Goal: Feedback & Contribution: Submit feedback/report problem

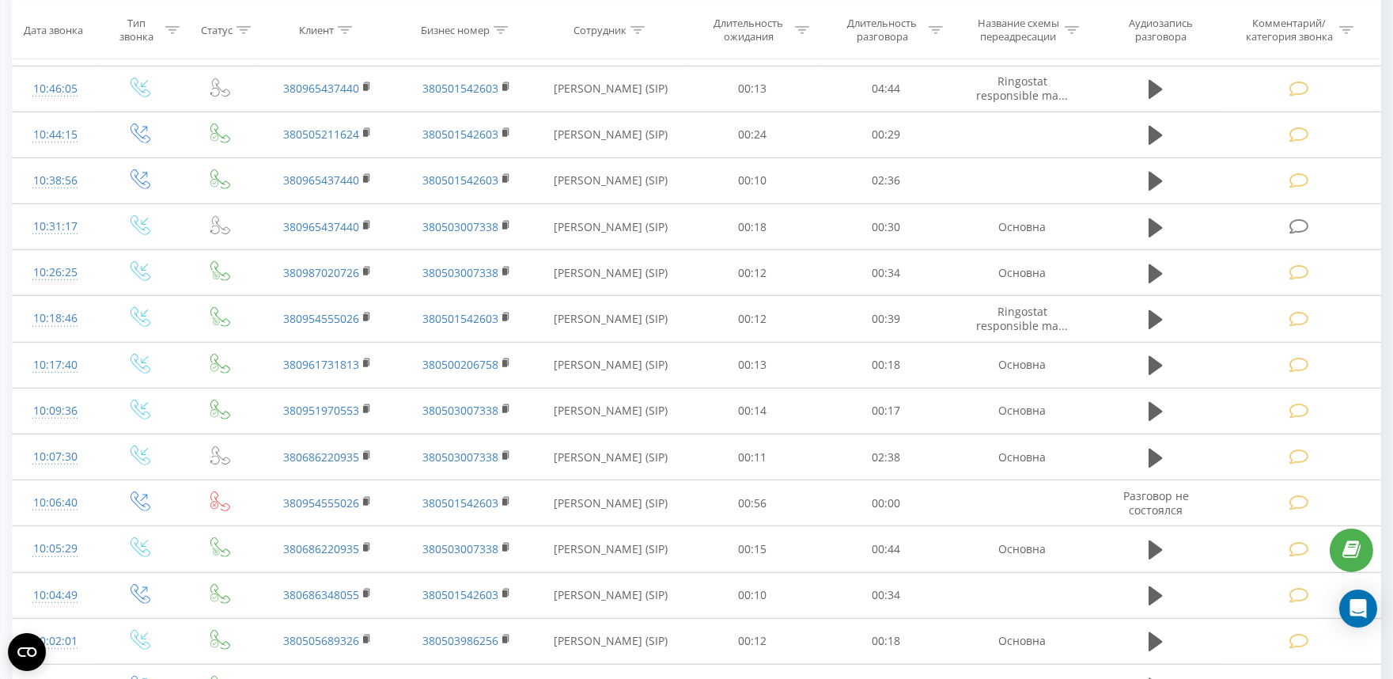
scroll to position [1934, 0]
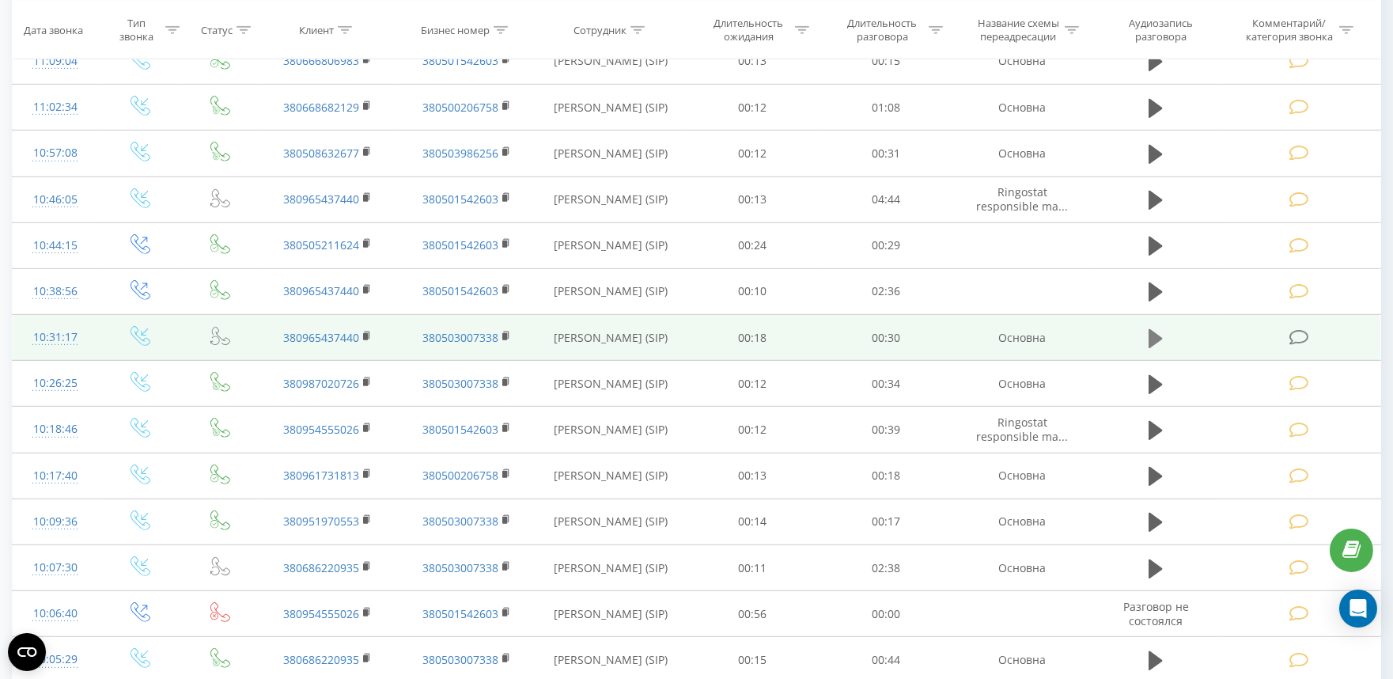
click at [1158, 345] on icon at bounding box center [1156, 339] width 14 height 22
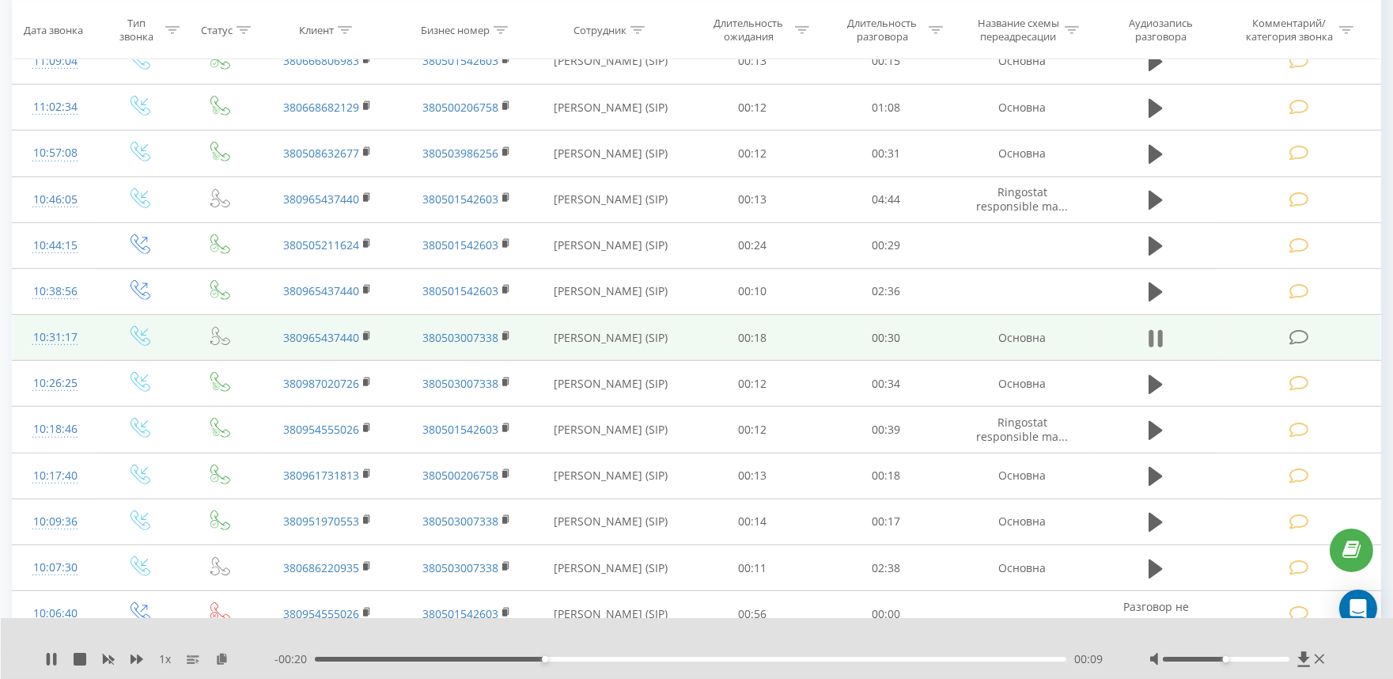
click at [1155, 335] on icon at bounding box center [1156, 339] width 14 height 22
click at [1293, 339] on icon at bounding box center [1299, 337] width 20 height 17
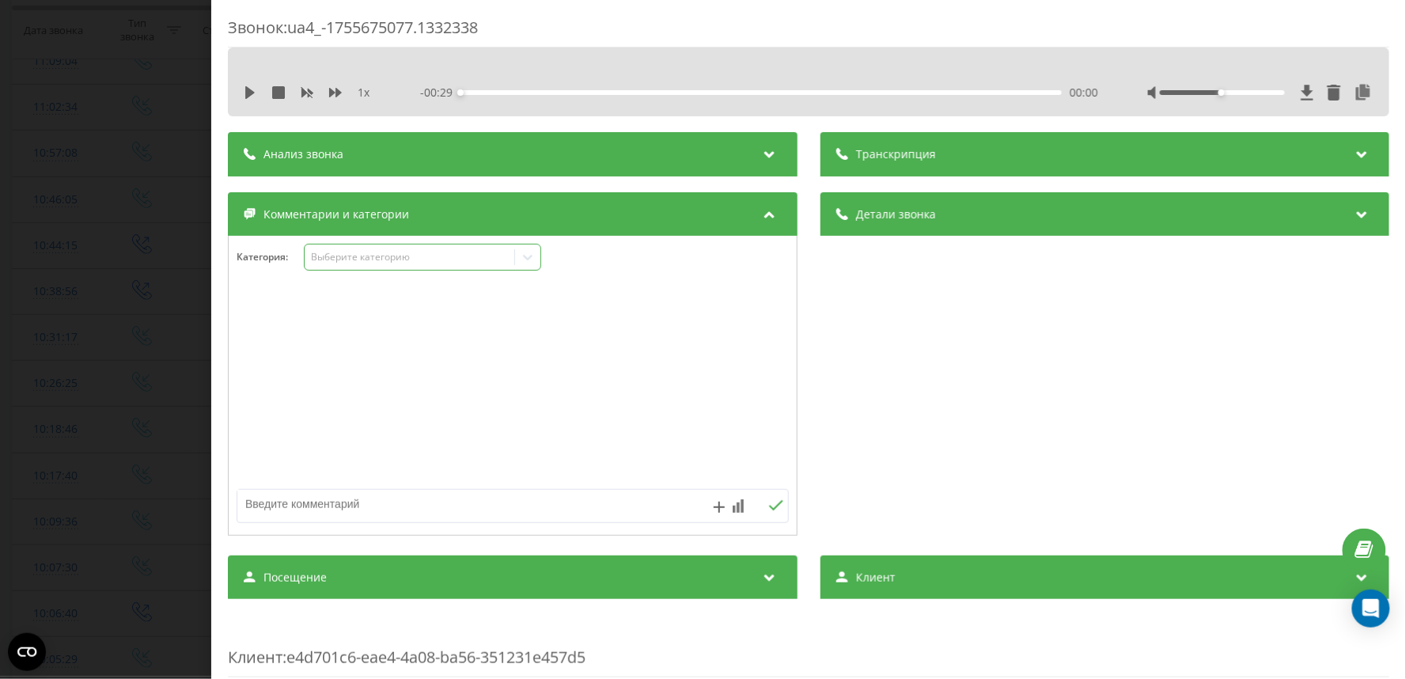
click at [339, 257] on div "Выберите категорию" at bounding box center [409, 257] width 198 height 13
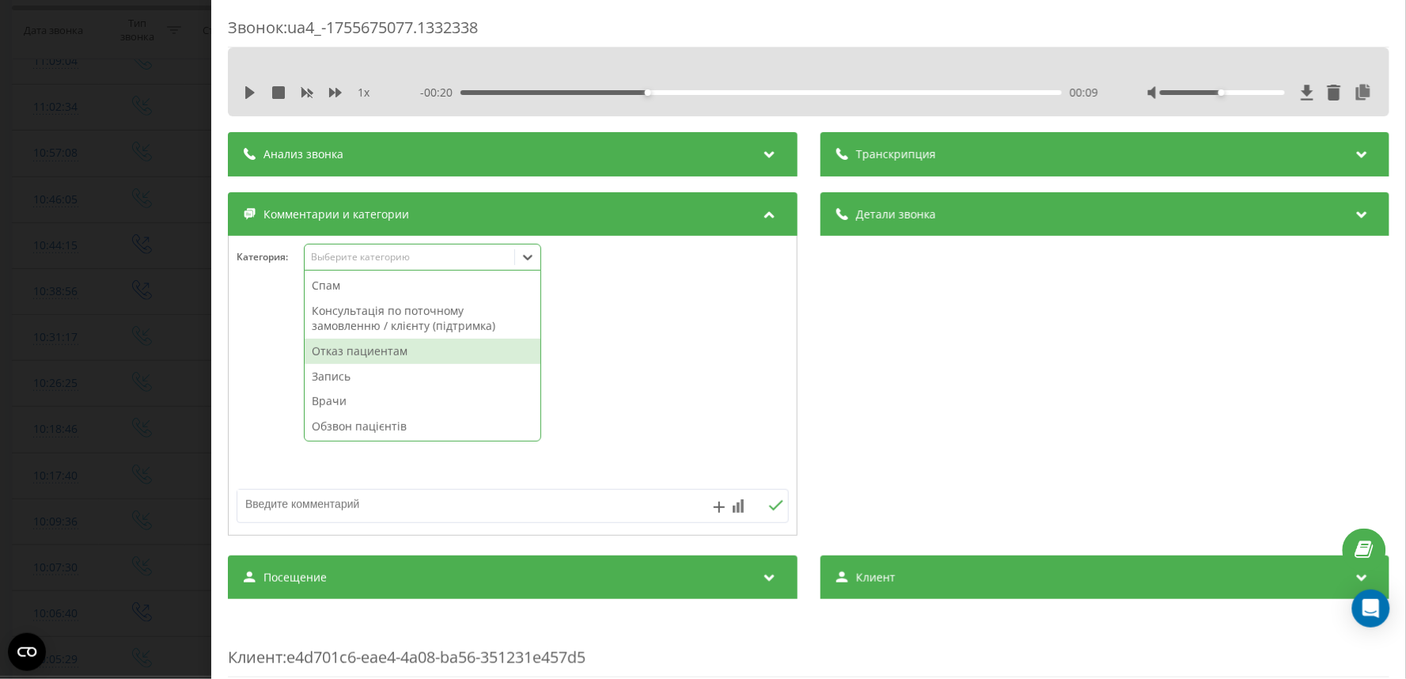
click at [359, 351] on div "Отказ пациентам" at bounding box center [423, 351] width 236 height 25
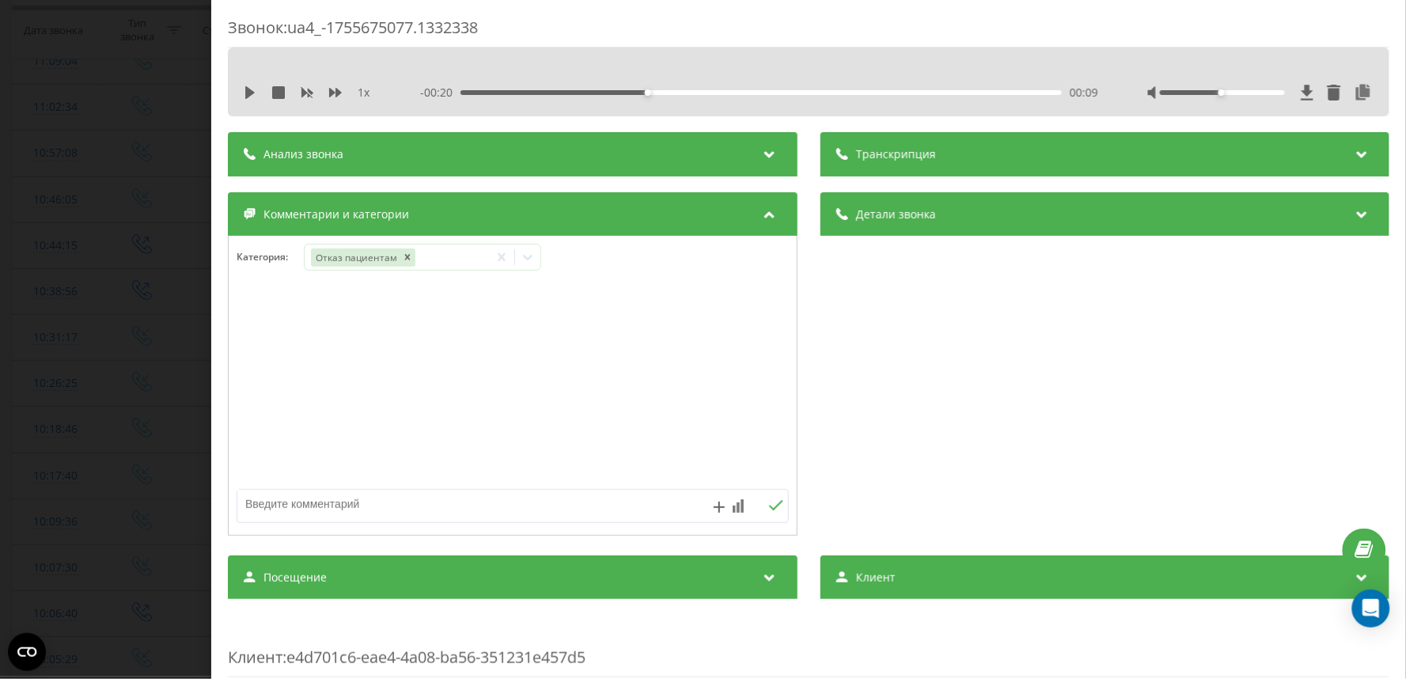
click at [318, 502] on textarea at bounding box center [457, 504] width 440 height 28
type textarea "консультація з приводу виїзду - [PERSON_NAME]"
click at [109, 309] on div "Звонок : ua4_-1755675077.1332338 1 x - 00:20 00:09 00:09 Транскрипция Для анали…" at bounding box center [703, 339] width 1406 height 679
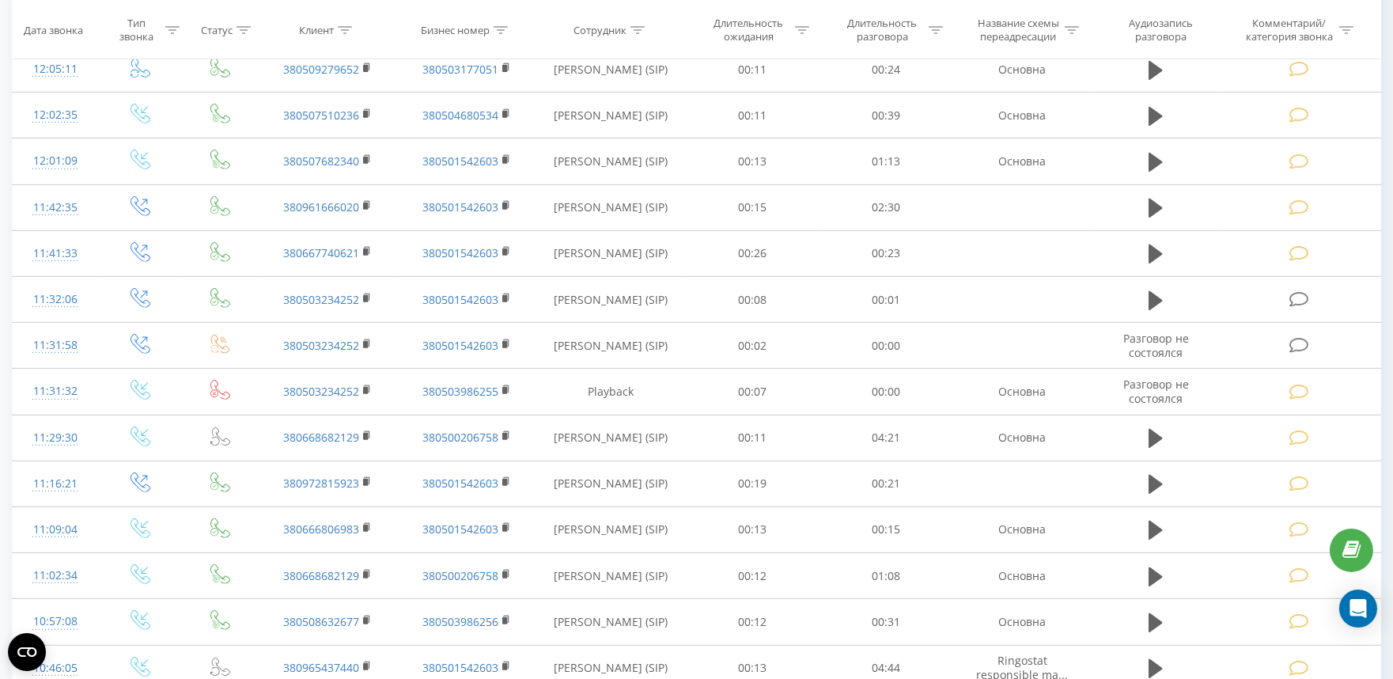
scroll to position [1406, 0]
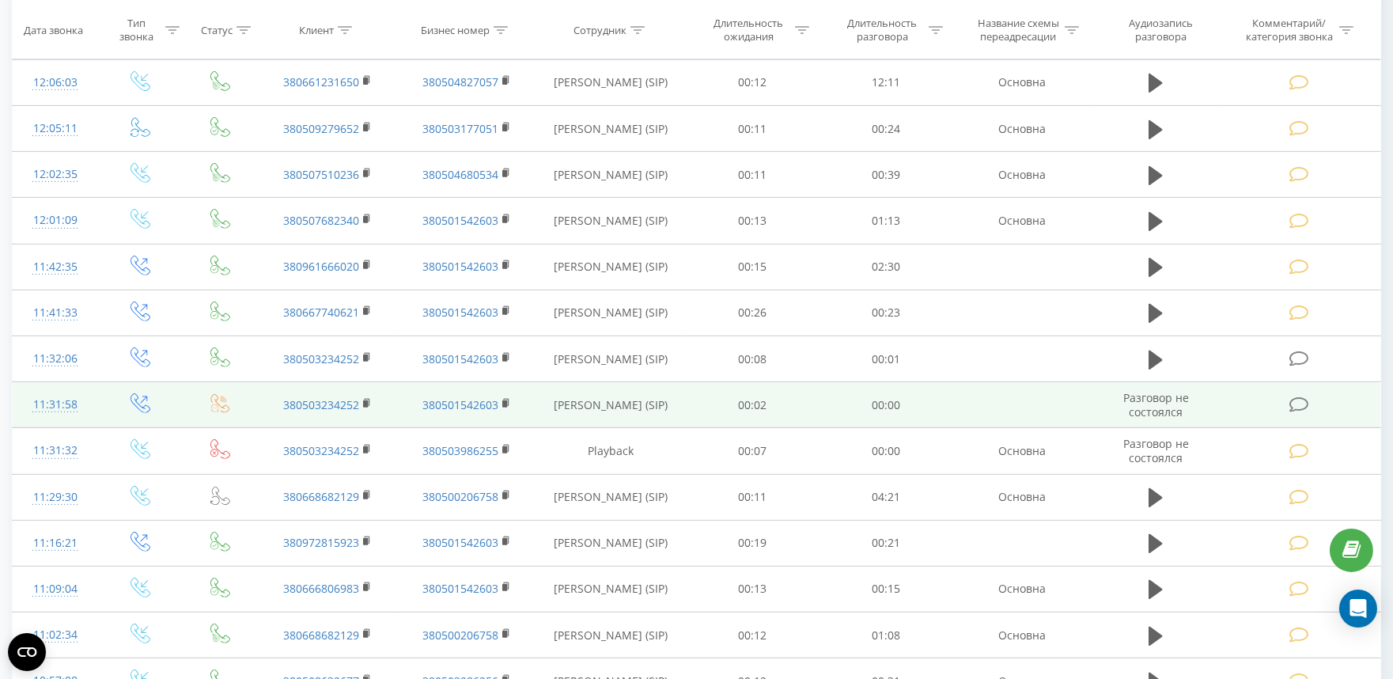
click at [1298, 401] on icon at bounding box center [1299, 404] width 20 height 17
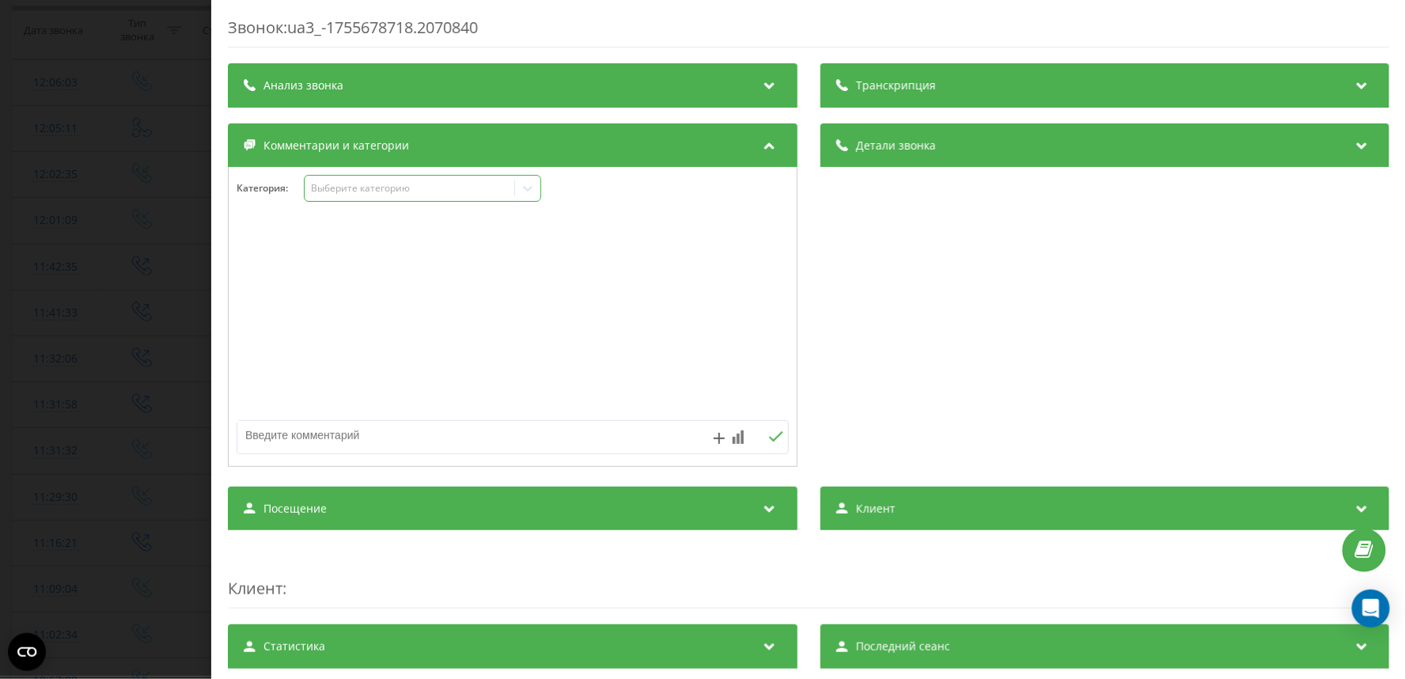
click at [357, 188] on div "Выберите категорию" at bounding box center [409, 188] width 198 height 13
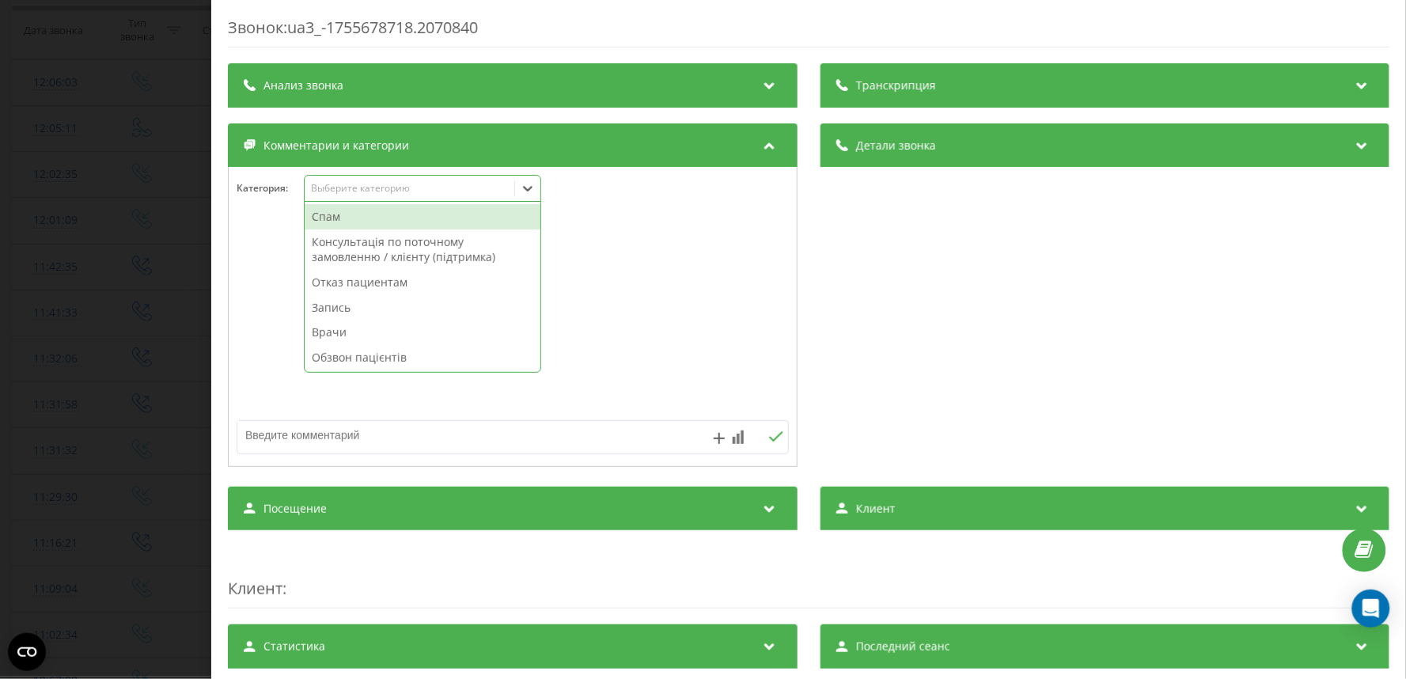
click at [349, 219] on div "Спам" at bounding box center [423, 216] width 236 height 25
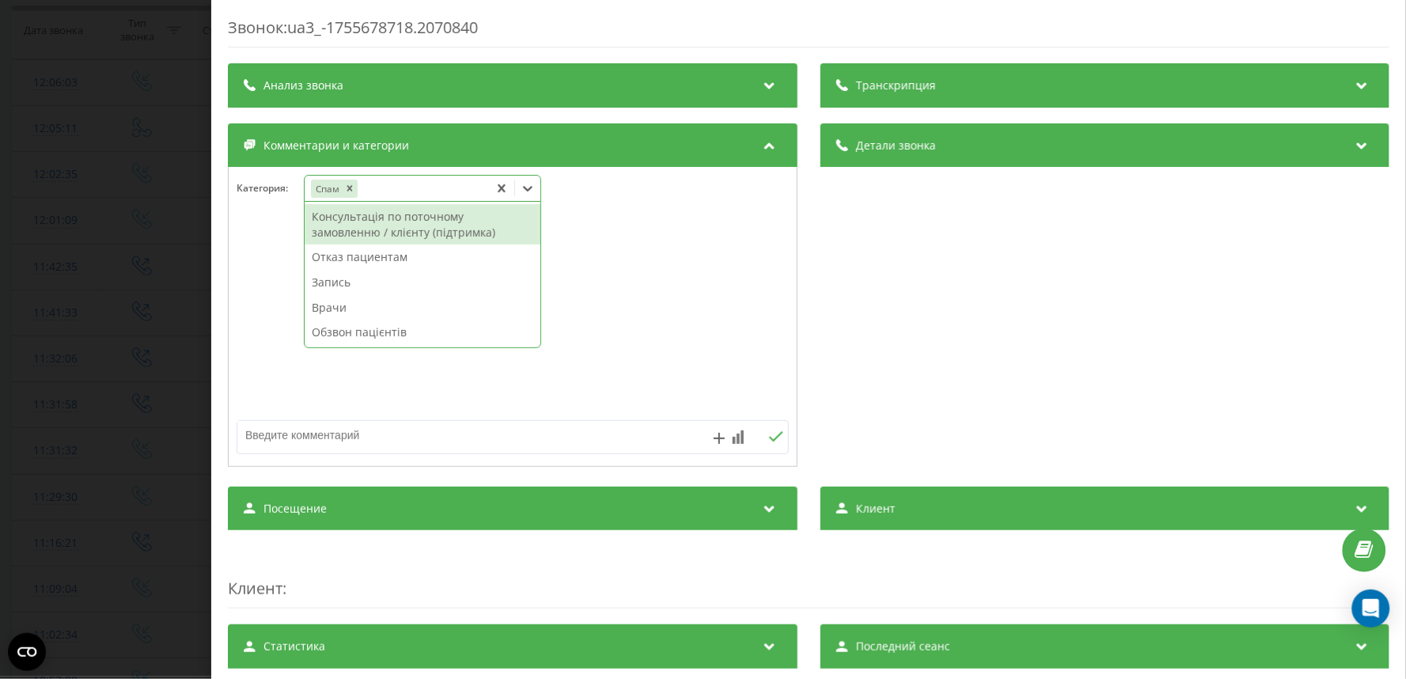
click at [62, 400] on div "Звонок : ua3_-1755678718.2070840 Транскрипция Для анализа AI будущих звонков на…" at bounding box center [703, 339] width 1406 height 679
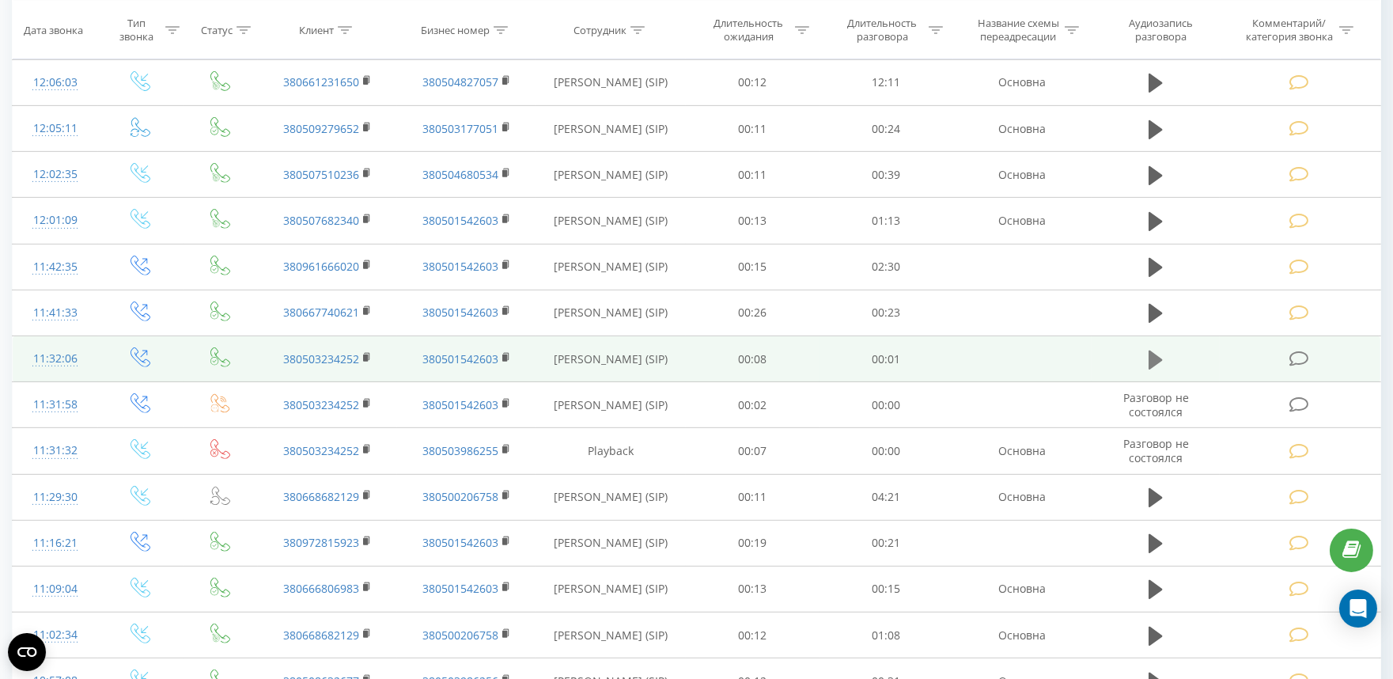
click at [1158, 359] on icon at bounding box center [1156, 359] width 14 height 19
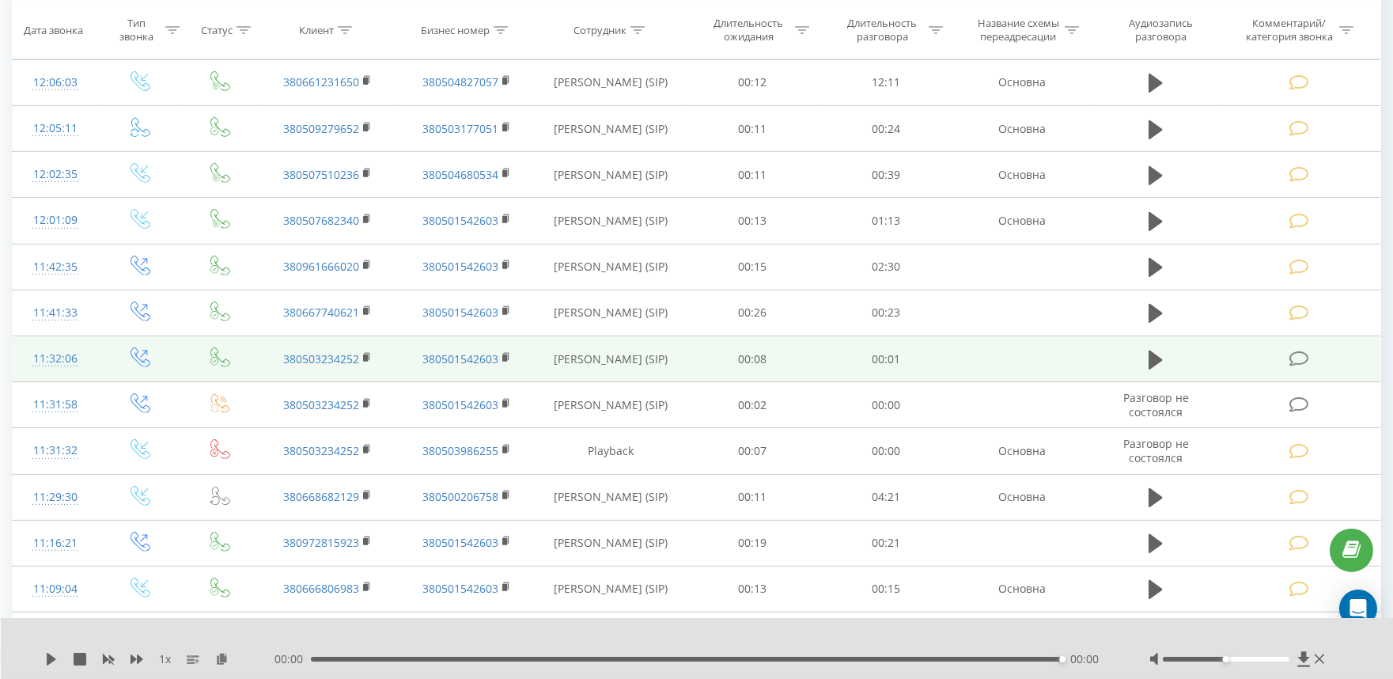
click at [1302, 361] on icon at bounding box center [1299, 359] width 20 height 17
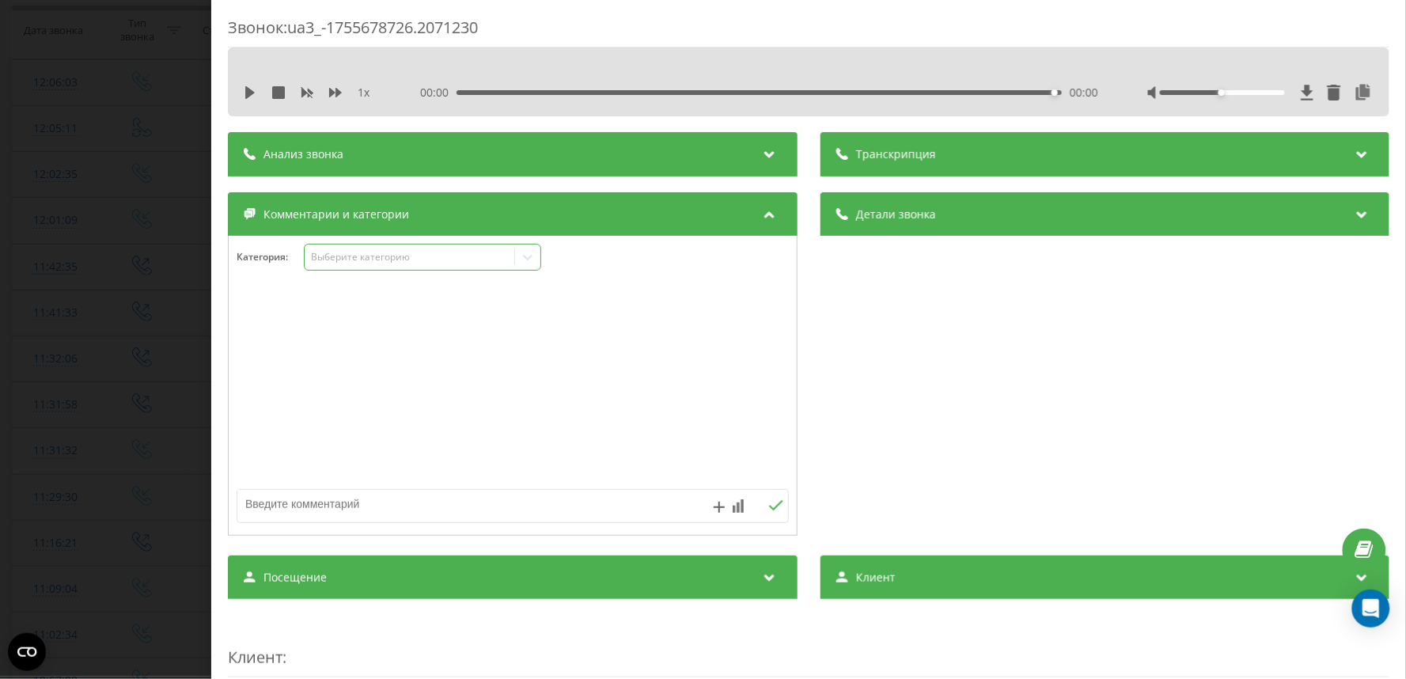
click at [376, 251] on div "Выберите категорию" at bounding box center [409, 257] width 198 height 13
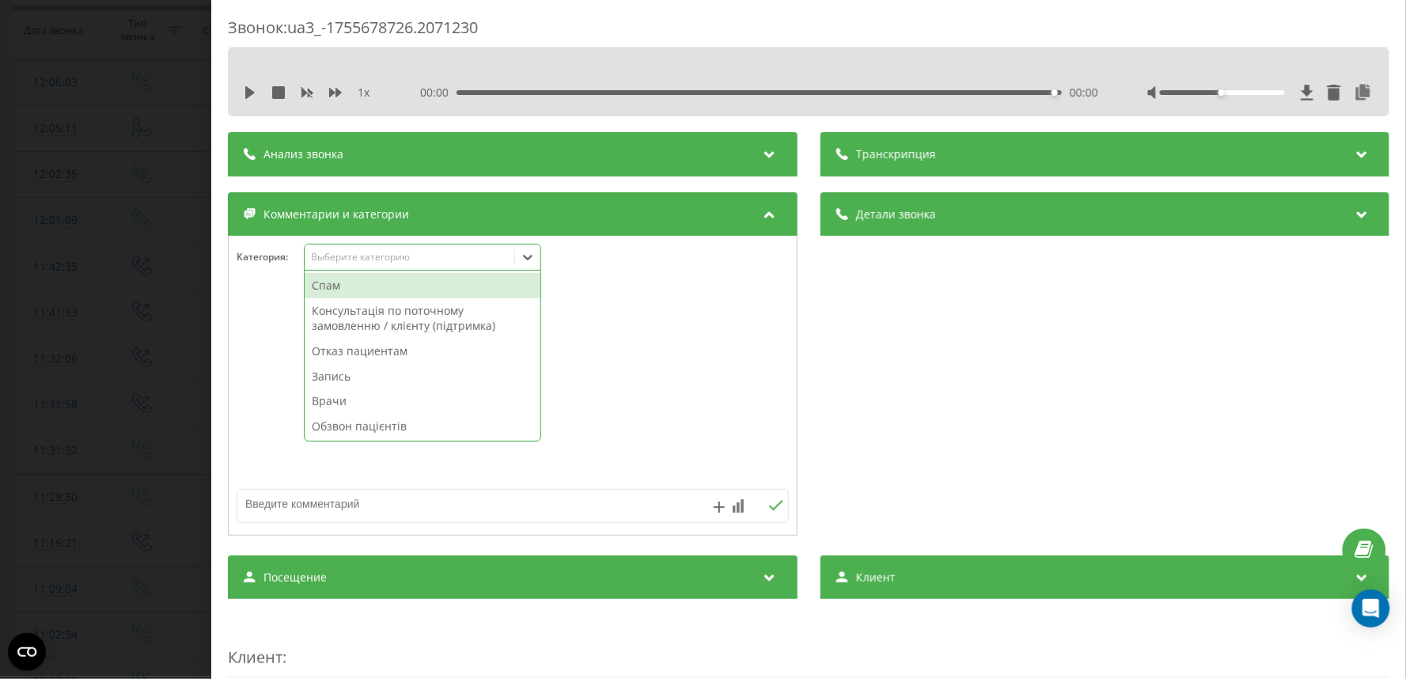
click at [373, 287] on div "Спам" at bounding box center [423, 285] width 236 height 25
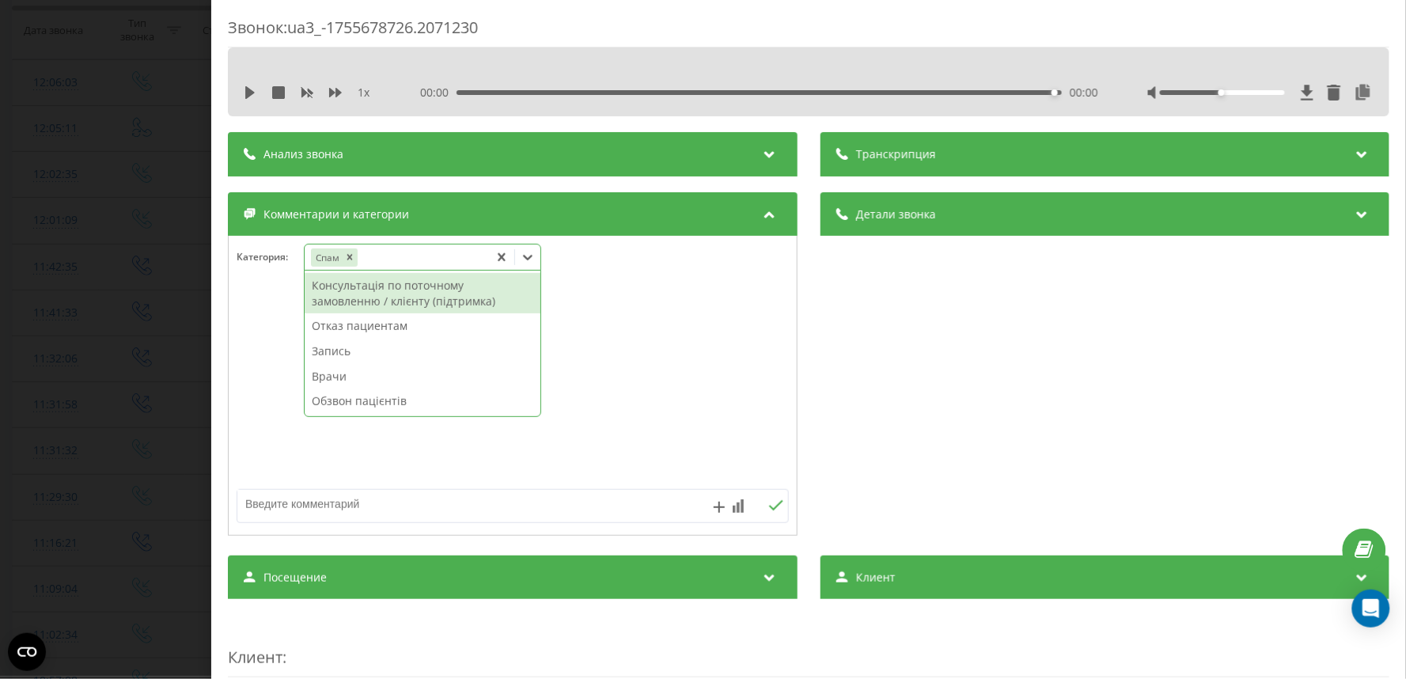
click at [10, 352] on div "Звонок : ua3_-1755678726.2071230 1 x 00:00 00:00 00:00 Транскрипция Для анализа…" at bounding box center [703, 339] width 1406 height 679
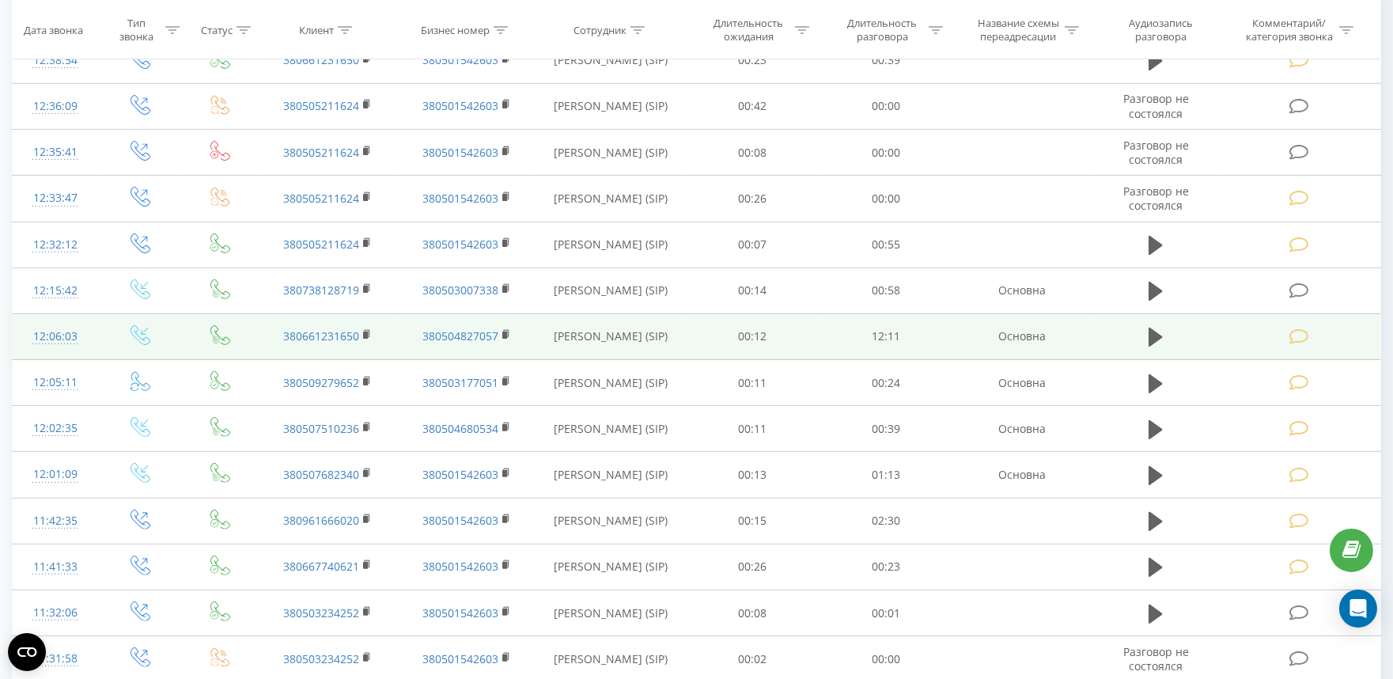
scroll to position [1143, 0]
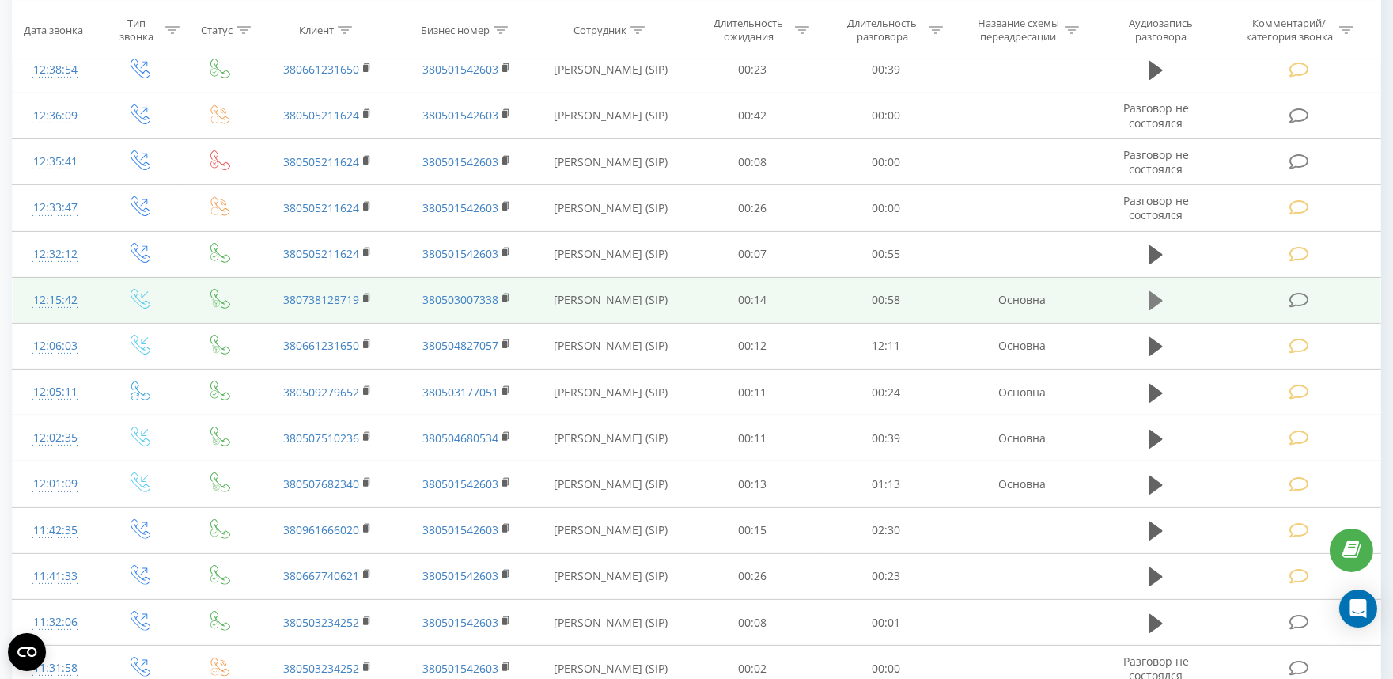
click at [1165, 303] on button at bounding box center [1156, 301] width 24 height 24
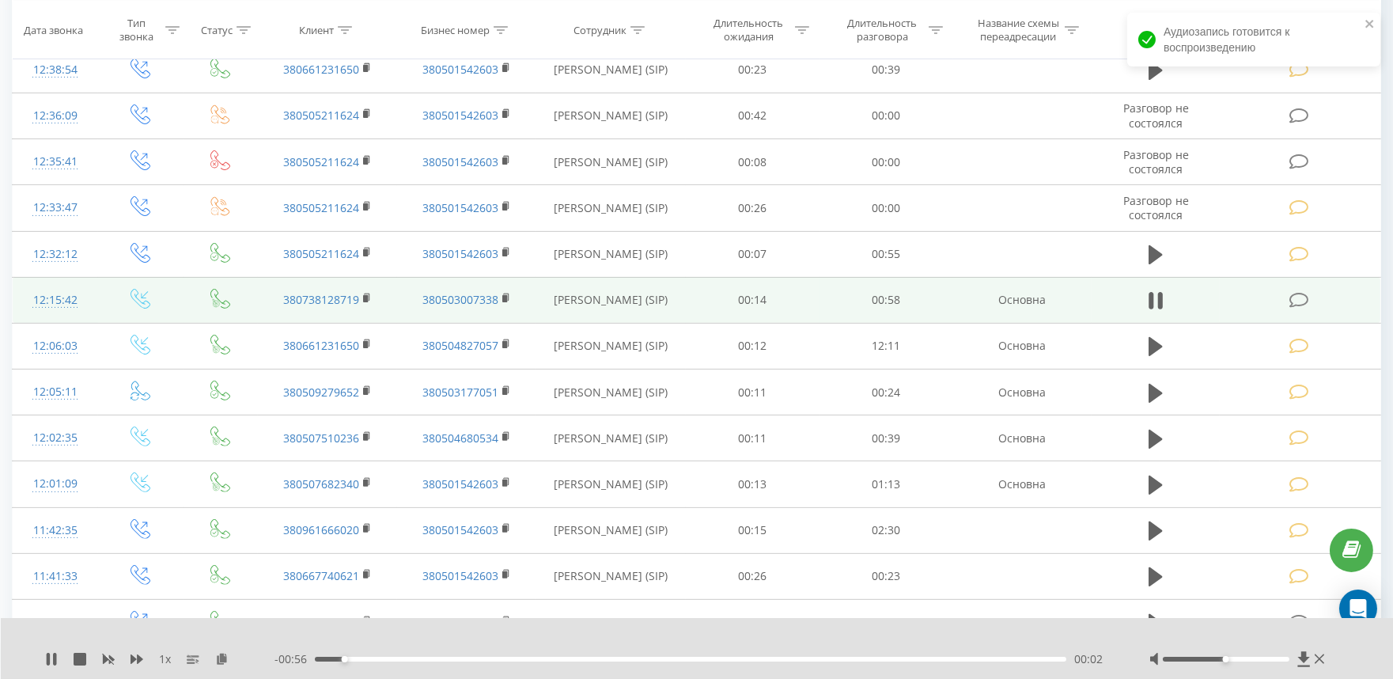
click at [548, 660] on div "00:02" at bounding box center [691, 659] width 752 height 5
